Goal: Task Accomplishment & Management: Use online tool/utility

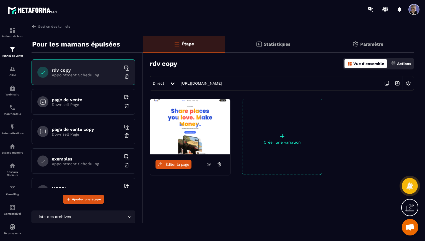
scroll to position [1414, 0]
click at [127, 76] on img at bounding box center [127, 77] width 6 height 6
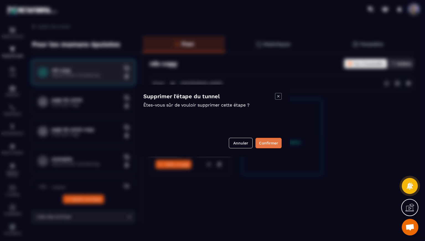
click at [271, 143] on button "Confirmer" at bounding box center [268, 143] width 26 height 11
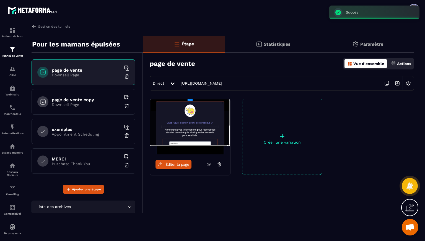
click at [75, 108] on div "page de vente copy Downsell Page" at bounding box center [84, 101] width 104 height 25
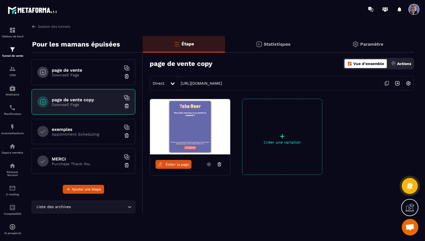
click at [74, 78] on div "page de vente Downsell Page" at bounding box center [84, 71] width 104 height 25
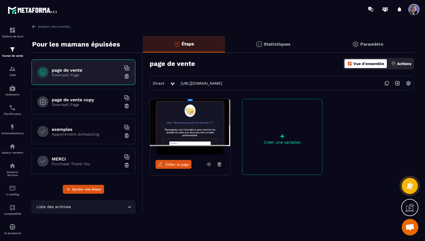
click at [72, 134] on p "Appointment Scheduling" at bounding box center [86, 134] width 69 height 4
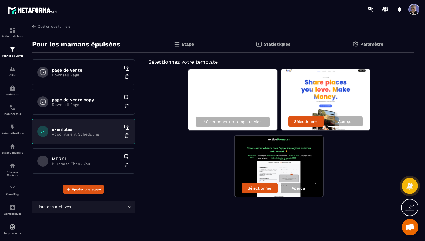
click at [127, 135] on img at bounding box center [127, 136] width 6 height 6
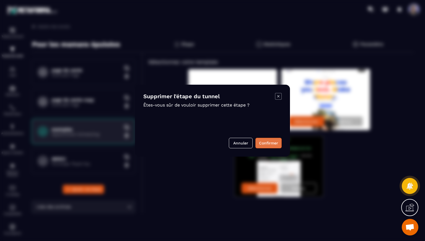
click at [264, 143] on button "Confirmer" at bounding box center [268, 143] width 26 height 11
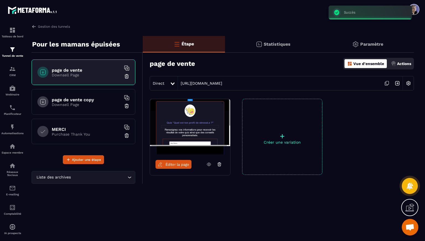
click at [80, 74] on p "Downsell Page" at bounding box center [86, 75] width 69 height 4
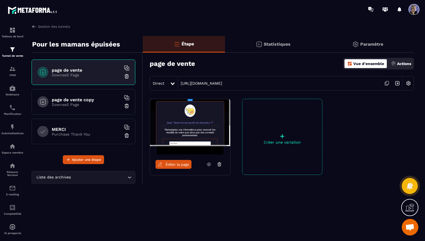
click at [90, 79] on div "page de vente Downsell Page" at bounding box center [84, 71] width 104 height 25
click at [89, 73] on p "Downsell Page" at bounding box center [86, 75] width 69 height 4
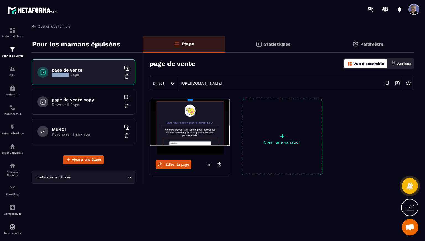
click at [180, 165] on span "Éditer la page" at bounding box center [177, 164] width 24 height 4
